Goal: Find specific page/section: Find specific page/section

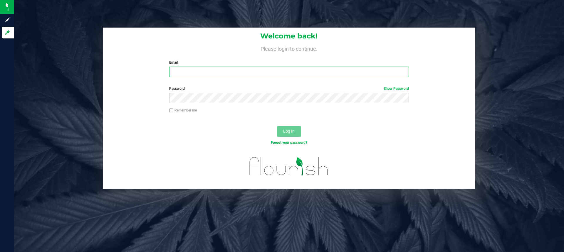
type input "jp@dragonflybrands.com"
click at [171, 111] on input "Remember me" at bounding box center [171, 111] width 4 height 4
checkbox input "true"
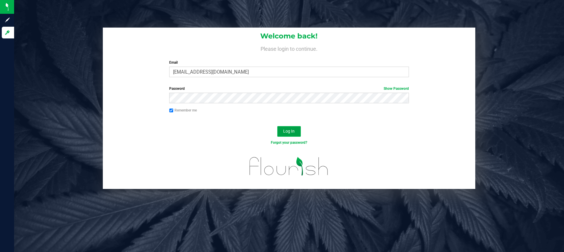
click at [291, 132] on span "Log In" at bounding box center [288, 131] width 11 height 5
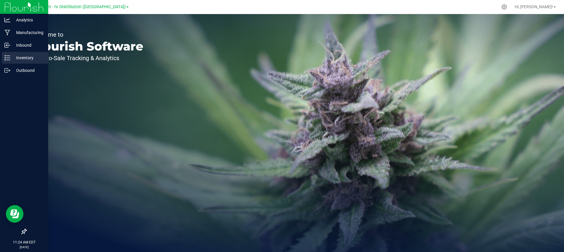
click at [13, 56] on p "Inventory" at bounding box center [27, 57] width 35 height 7
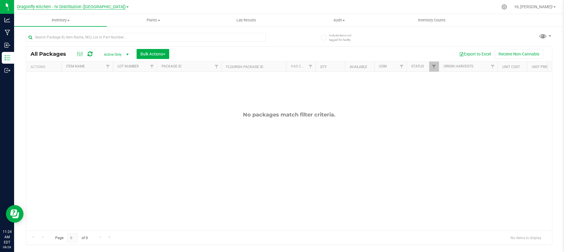
click at [91, 6] on span "Dragonfly Kitchen - IV Distribution ([GEOGRAPHIC_DATA])" at bounding box center [71, 6] width 109 height 5
click at [79, 21] on link "Dragonfly Kitchen - IV ([GEOGRAPHIC_DATA])" at bounding box center [73, 21] width 112 height 8
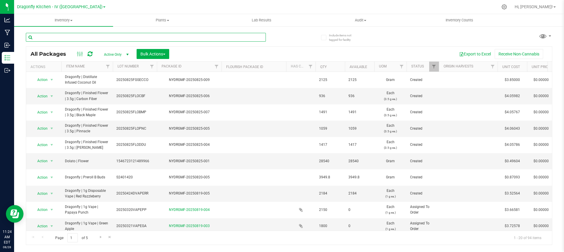
click at [127, 36] on input "text" at bounding box center [146, 37] width 240 height 9
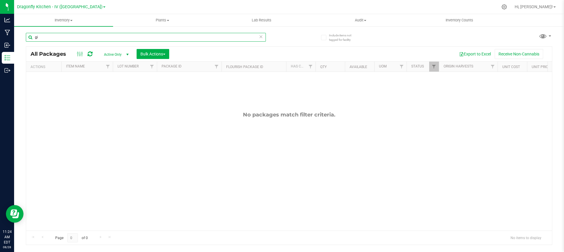
type input "g"
type input "lemon cherry"
click at [120, 55] on span "Active Only" at bounding box center [115, 55] width 32 height 8
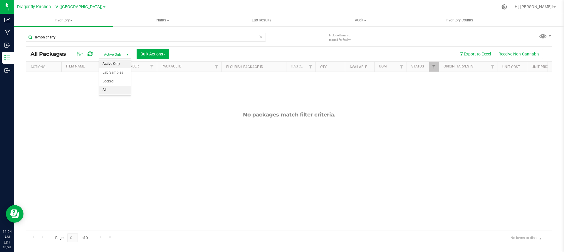
click at [110, 90] on li "All" at bounding box center [115, 90] width 32 height 9
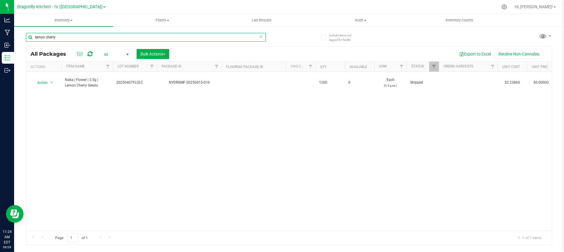
click at [83, 39] on input "lemon cherry" at bounding box center [146, 37] width 240 height 9
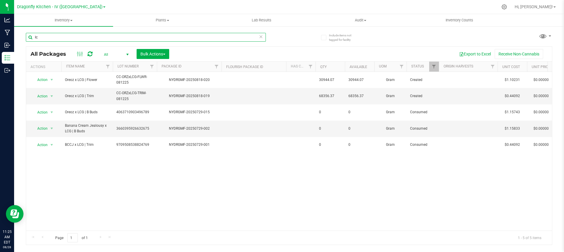
type input "l"
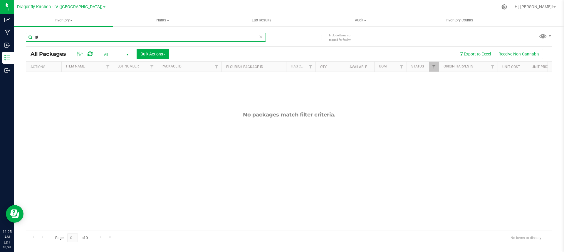
type input "g"
